Goal: Book appointment/travel/reservation

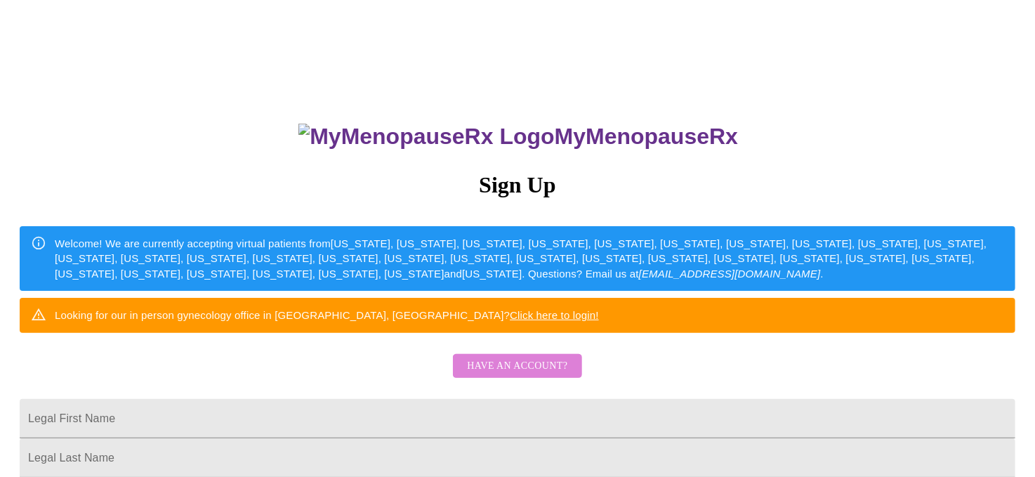
click at [541, 375] on span "Have an account?" at bounding box center [517, 366] width 100 height 18
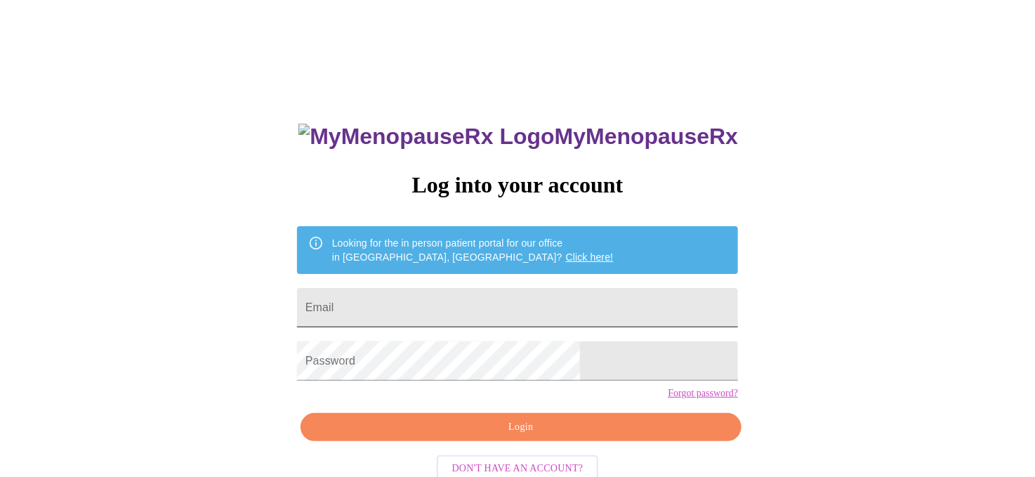
click at [499, 296] on input "Email" at bounding box center [517, 307] width 441 height 39
type input "[EMAIL_ADDRESS][DOMAIN_NAME]"
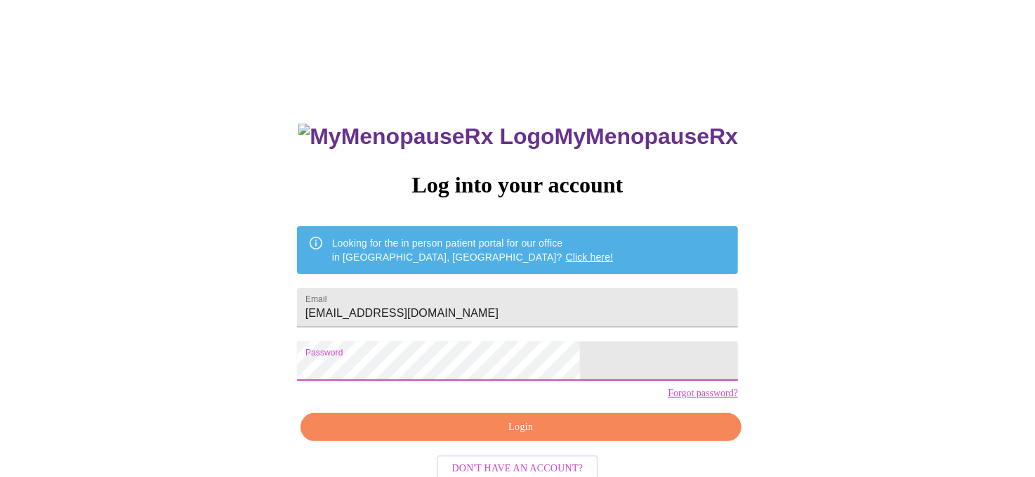
click at [566, 436] on span "Login" at bounding box center [521, 428] width 409 height 18
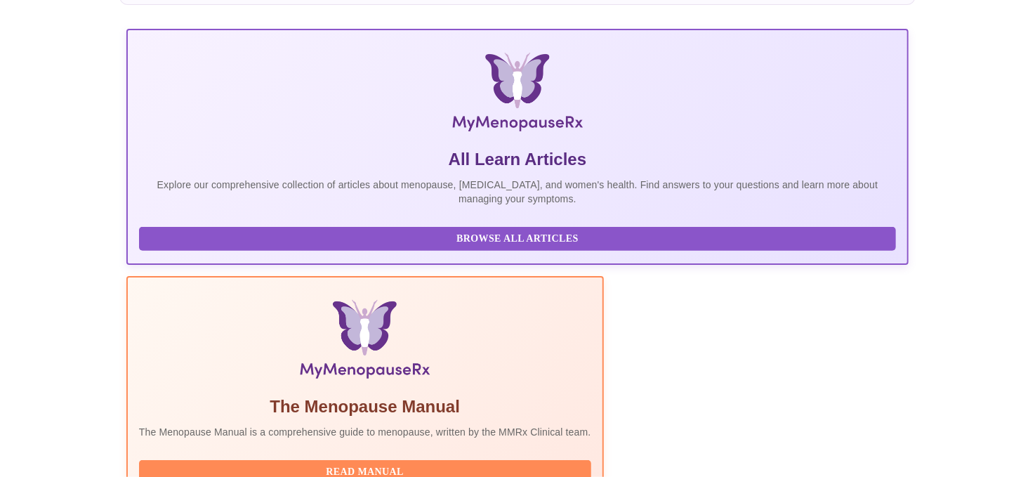
scroll to position [281, 0]
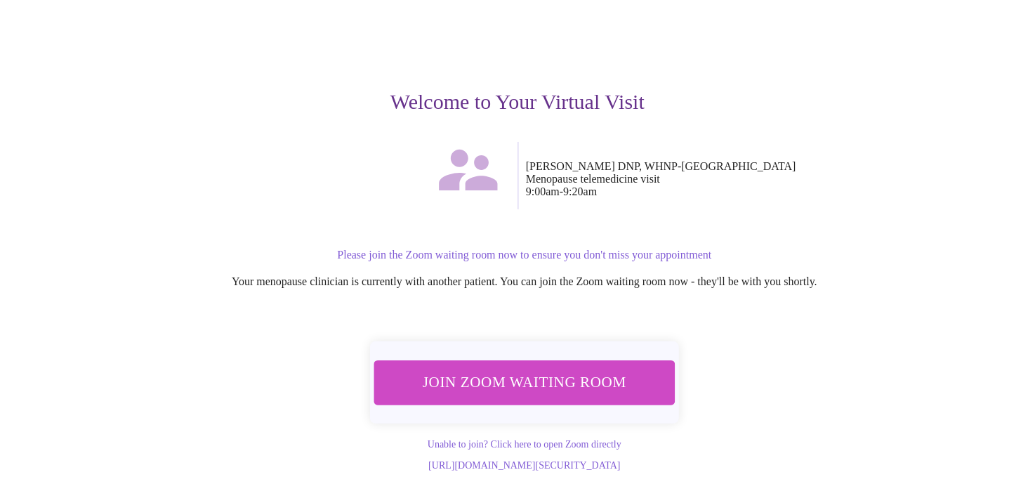
scroll to position [109, 0]
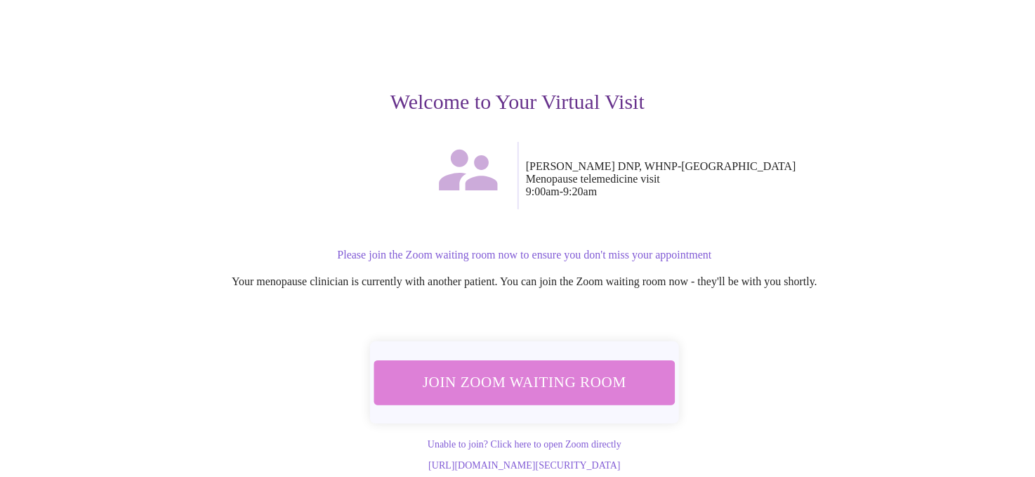
click at [591, 381] on button "Join Zoom Waiting Room" at bounding box center [524, 382] width 301 height 44
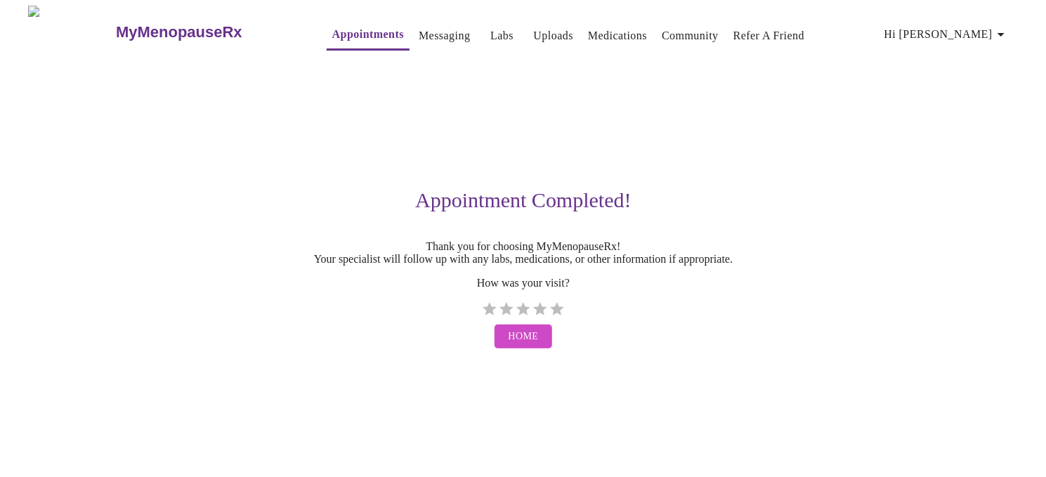
scroll to position [0, 0]
